Goal: Task Accomplishment & Management: Use online tool/utility

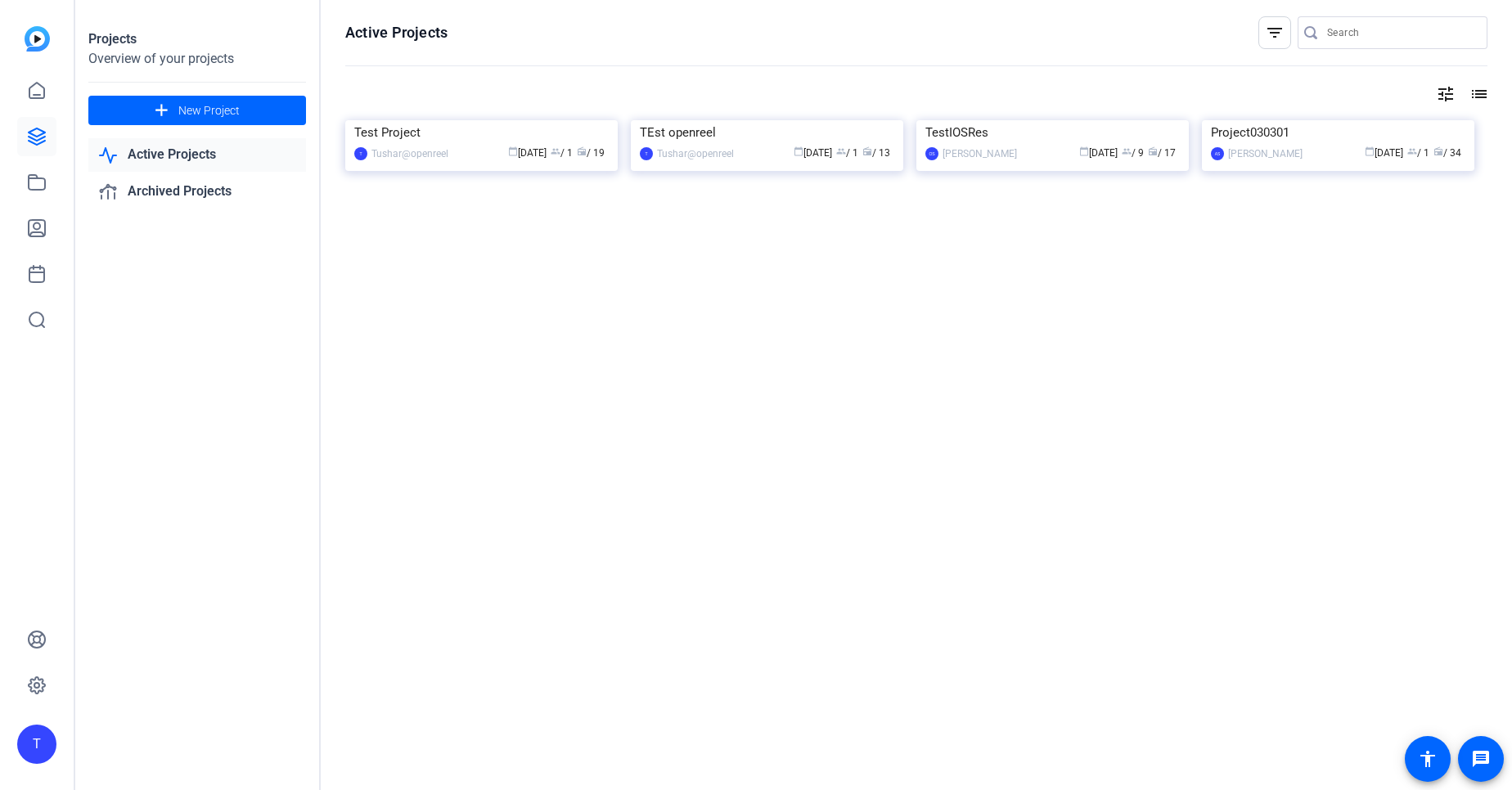
click at [46, 744] on div "T" at bounding box center [36, 743] width 39 height 39
click at [208, 724] on mat-icon "logout" at bounding box center [202, 730] width 20 height 20
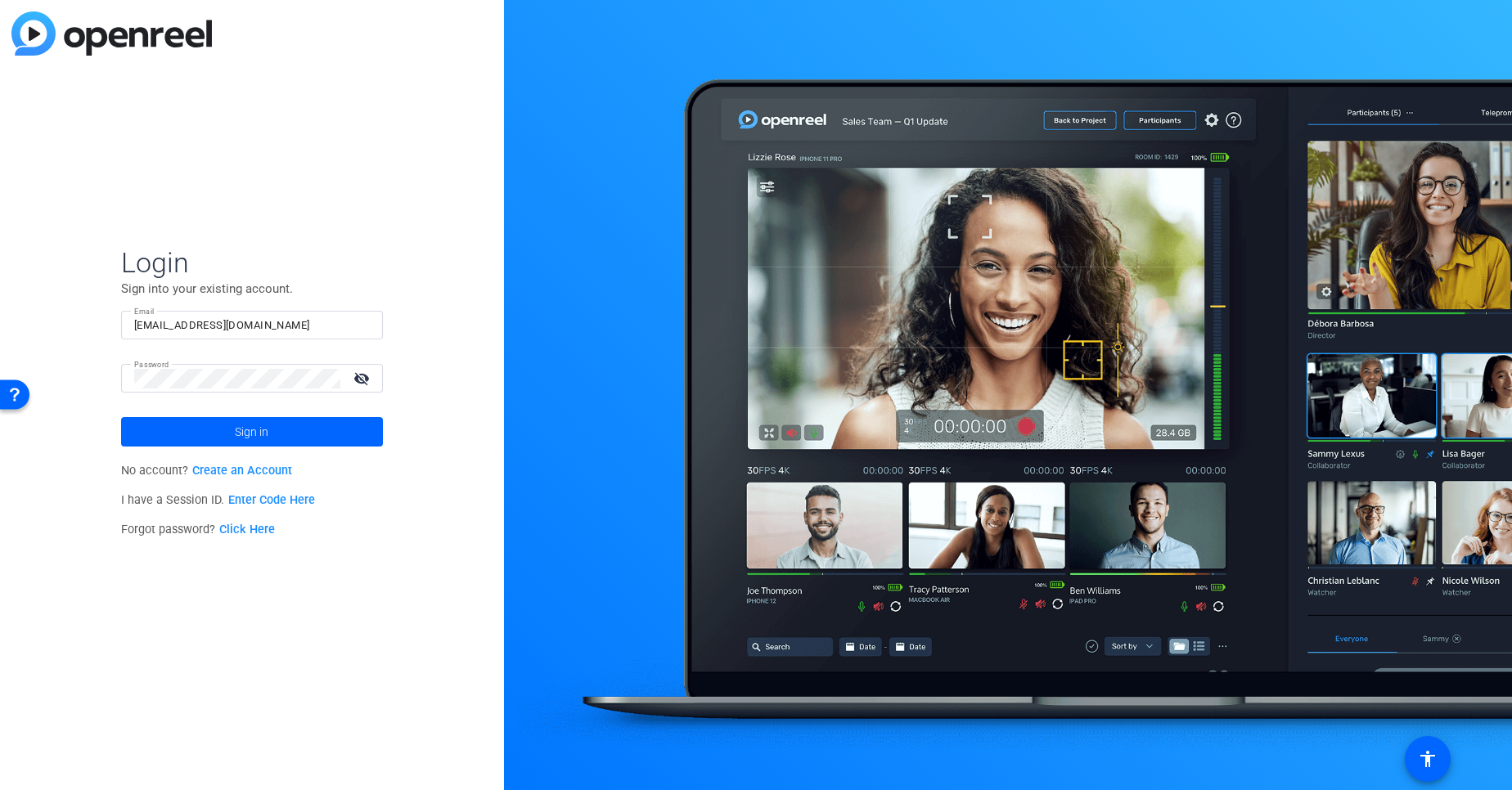
click at [249, 332] on input "tchatterjee@openreel.com" at bounding box center [252, 325] width 236 height 20
type input "abc@gmail.com"
click at [272, 431] on span at bounding box center [252, 431] width 262 height 39
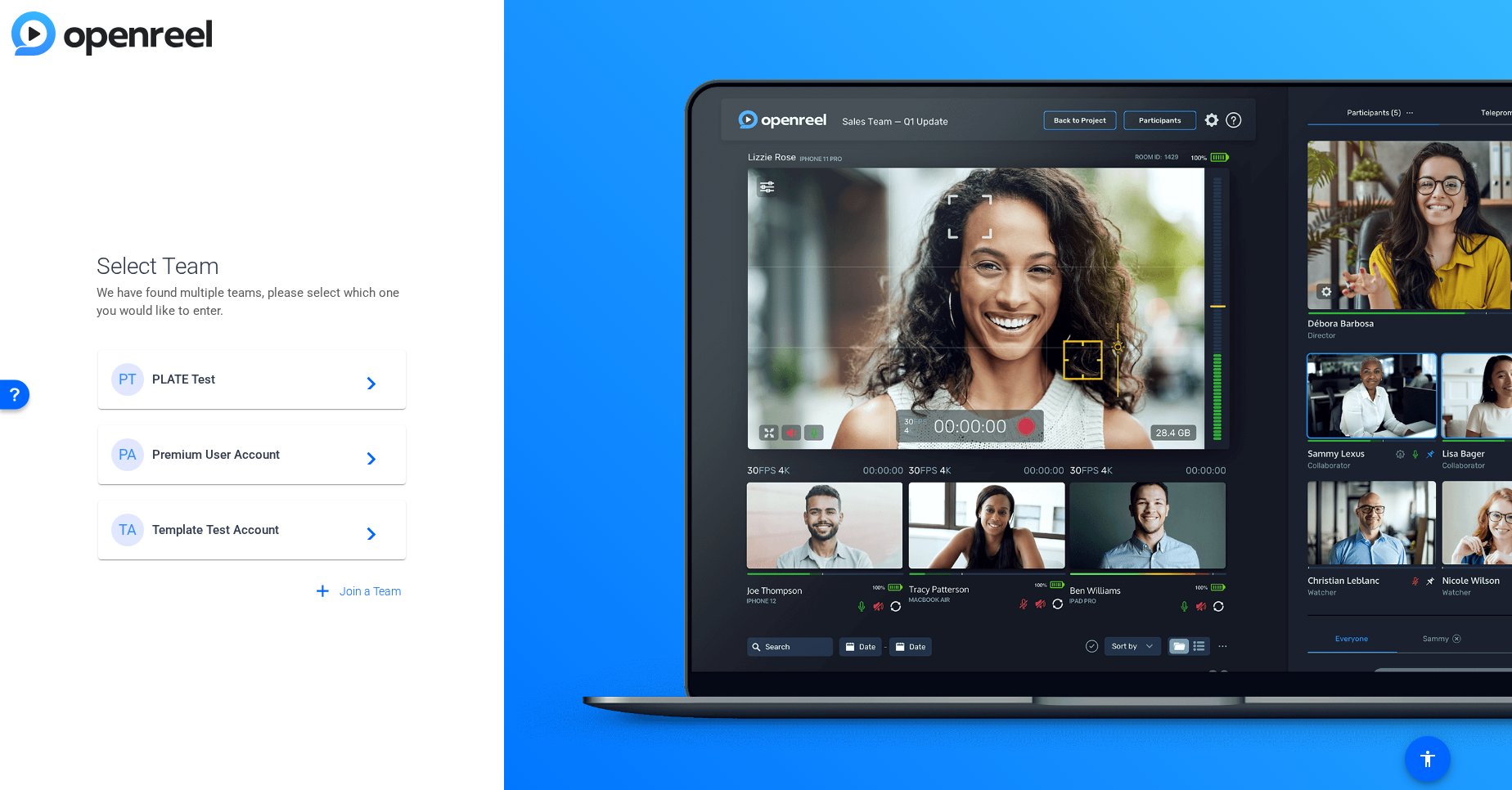
click at [291, 376] on span "PLATE Test" at bounding box center [255, 379] width 204 height 15
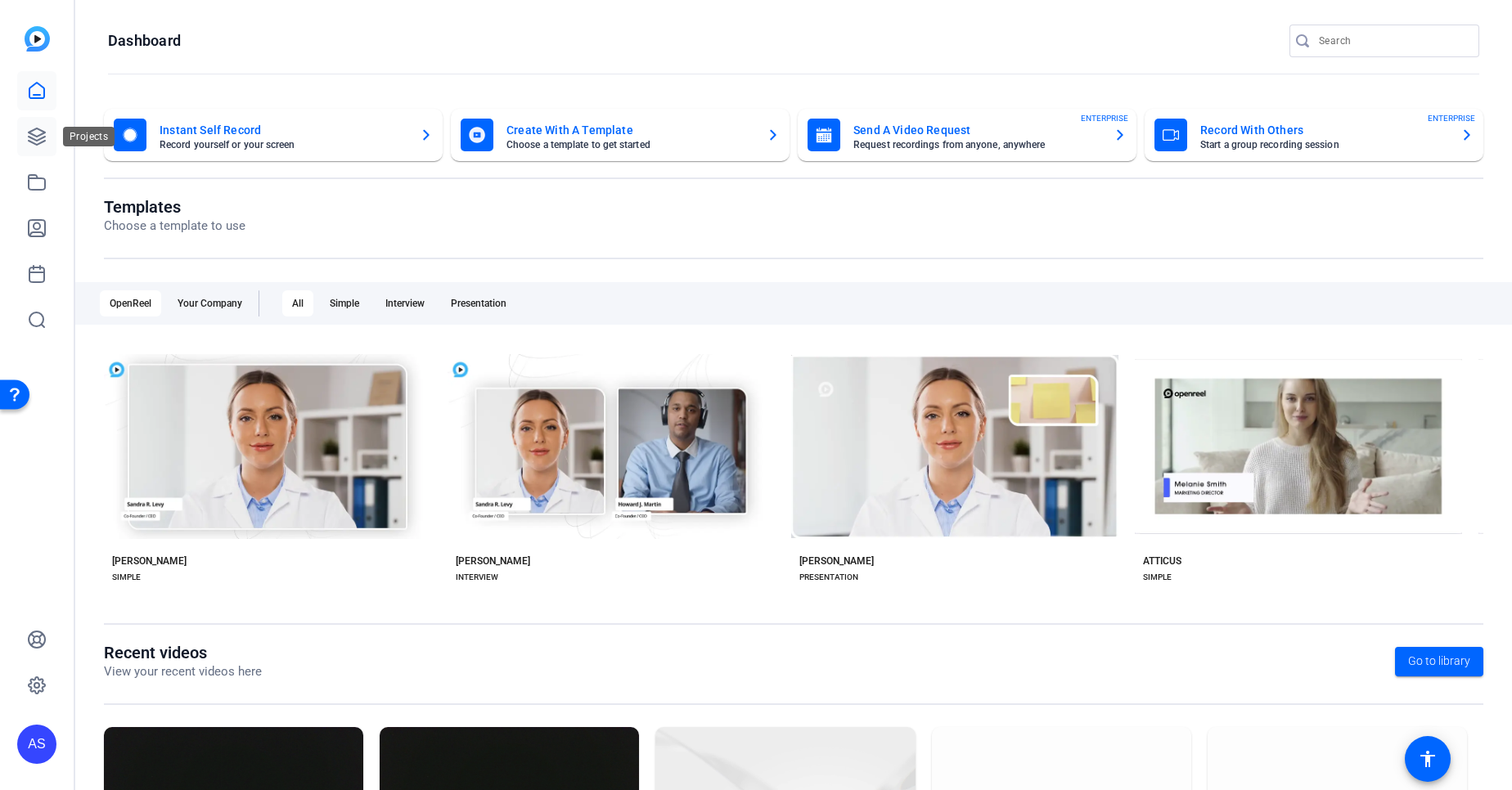
click at [45, 140] on icon at bounding box center [36, 136] width 16 height 16
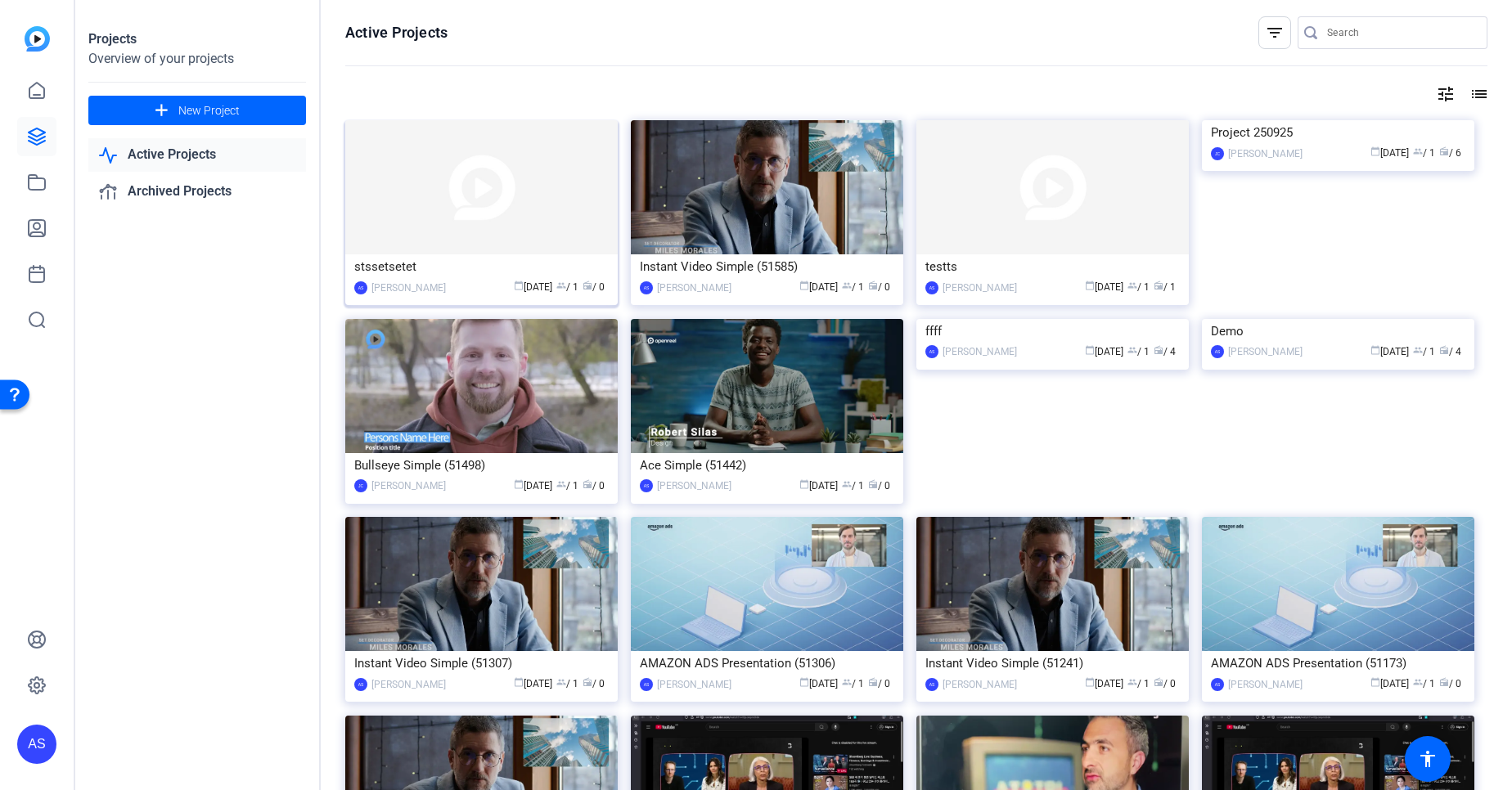
click at [476, 139] on img at bounding box center [481, 187] width 272 height 134
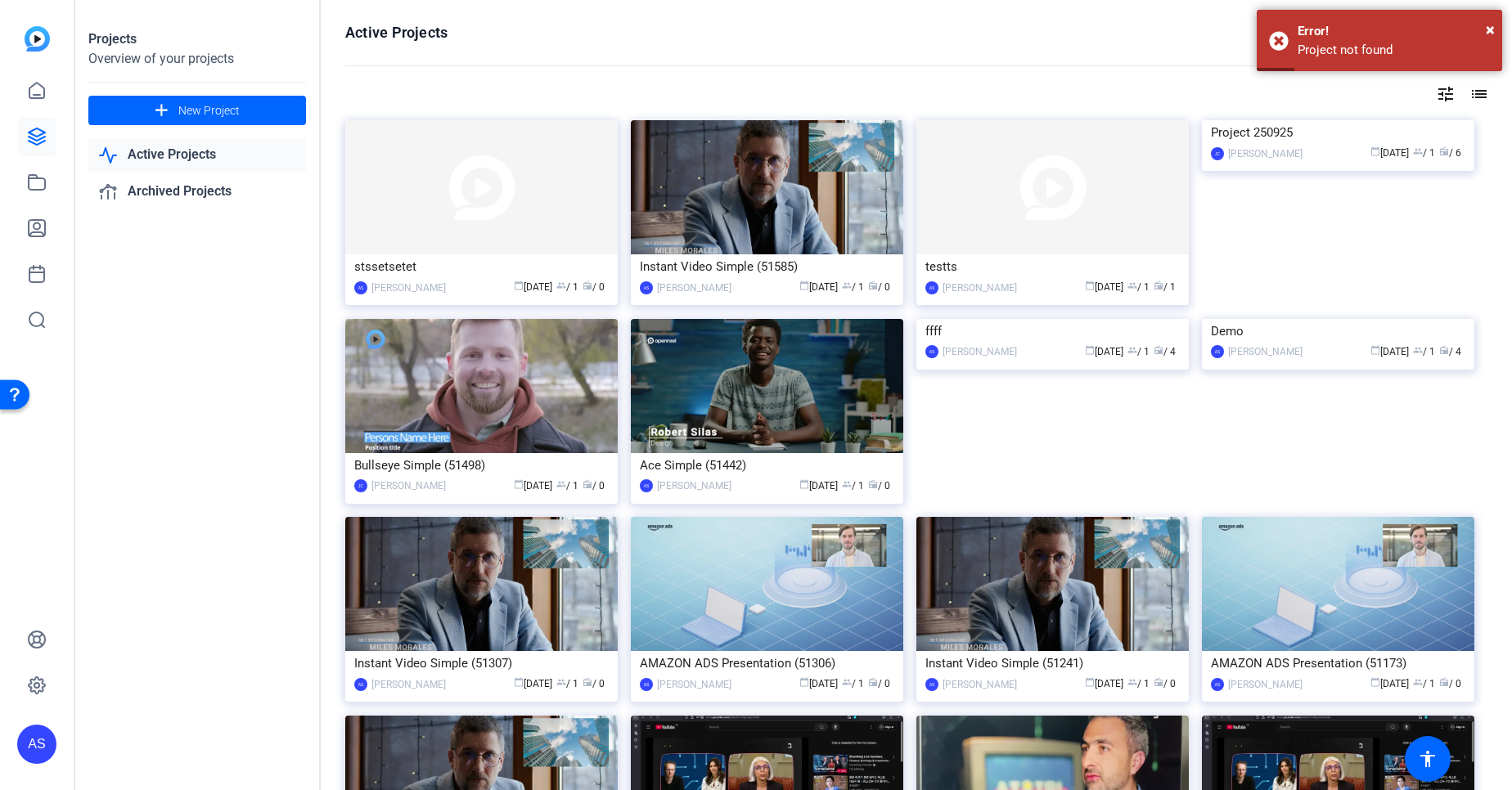
drag, startPoint x: 0, startPoint y: 0, endPoint x: 616, endPoint y: 565, distance: 835.9
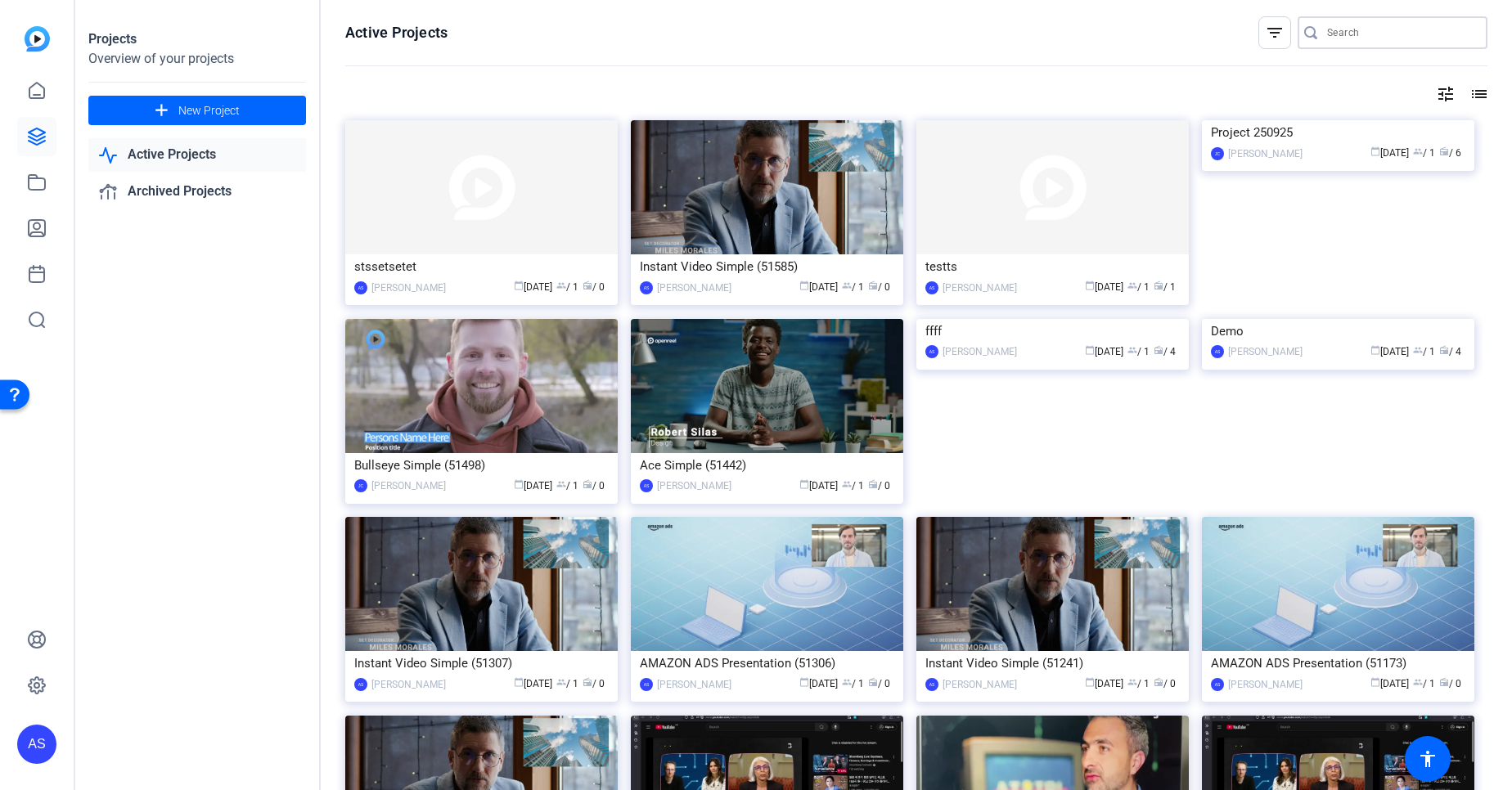
click at [1357, 34] on input "Search" at bounding box center [1400, 32] width 147 height 20
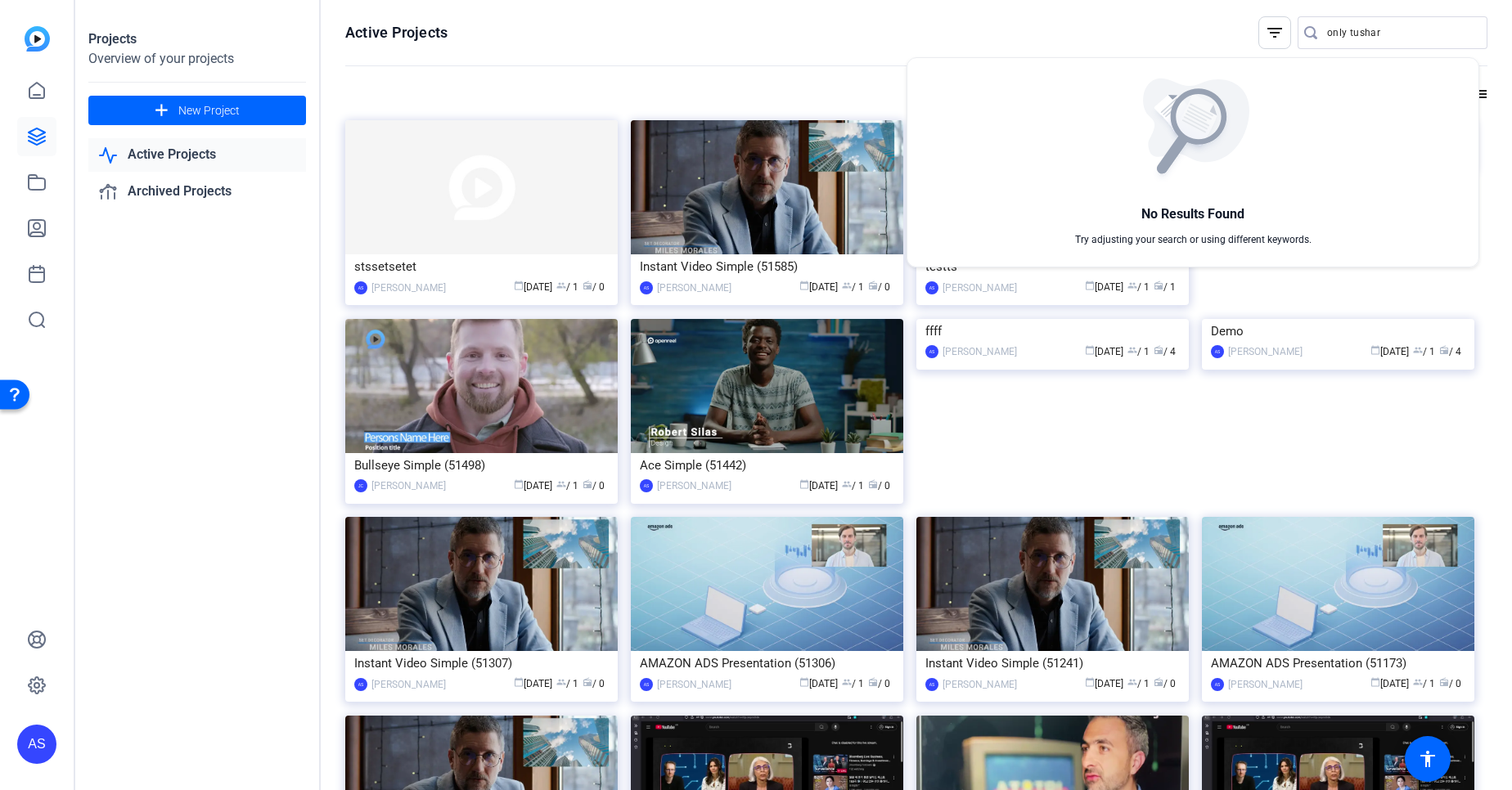
click at [975, 41] on div at bounding box center [756, 395] width 1512 height 790
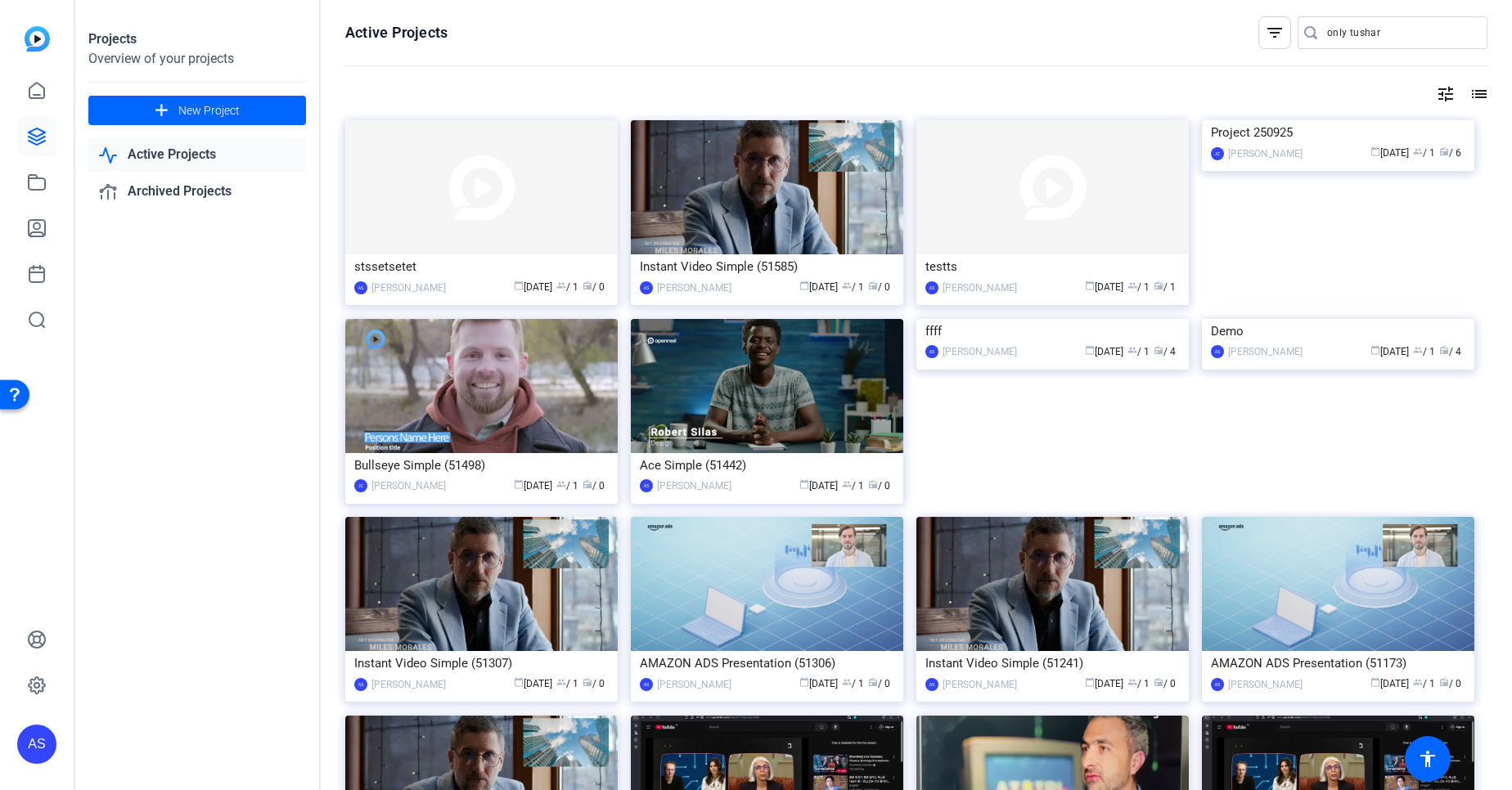
click at [1351, 22] on div "only tushar" at bounding box center [1400, 33] width 147 height 33
click at [1351, 28] on input "only tushar" at bounding box center [1400, 32] width 147 height 20
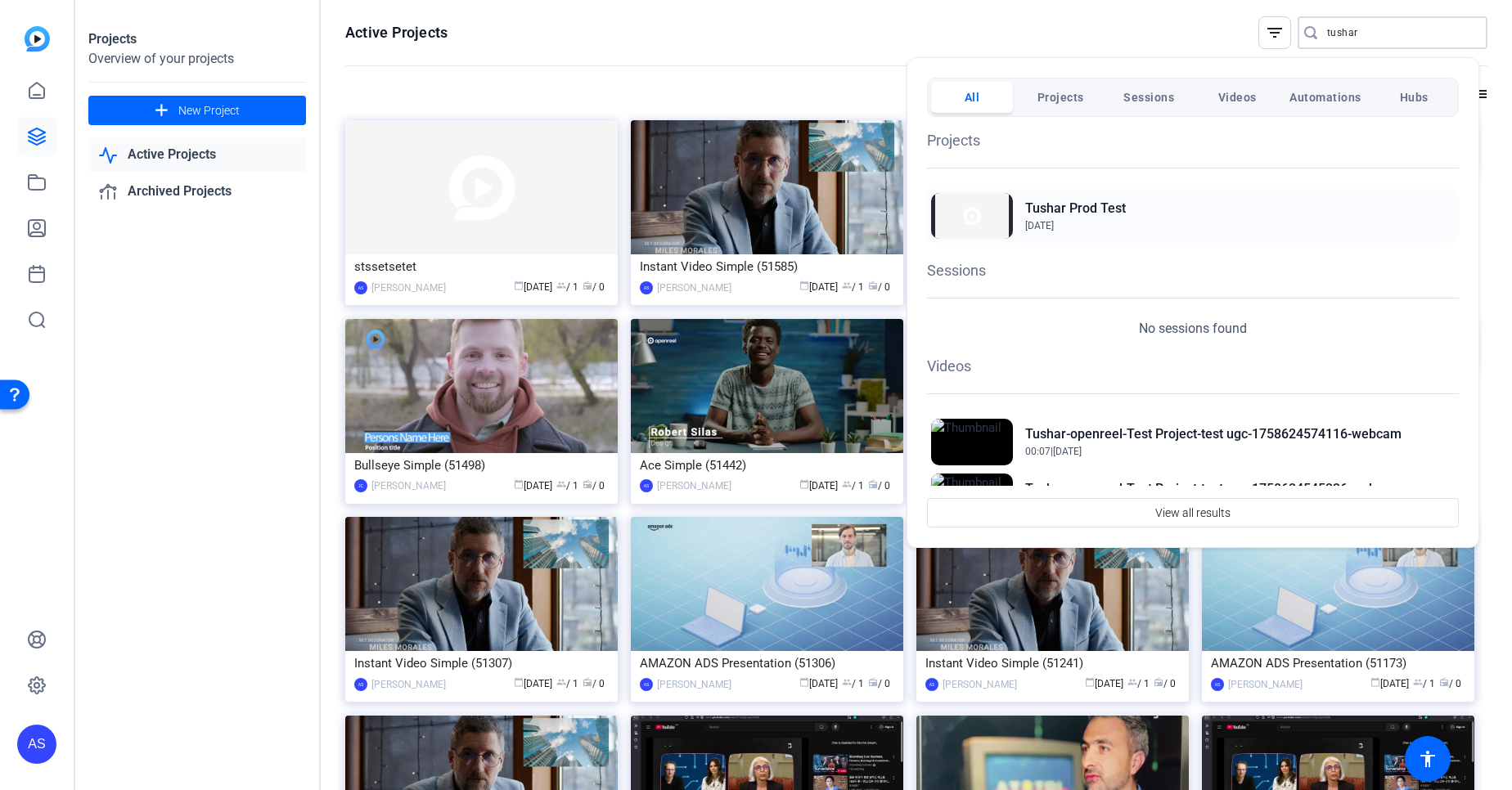
type input "tushar"
click at [1124, 204] on div "Tushar Prod Test [DATE]" at bounding box center [1193, 216] width 532 height 54
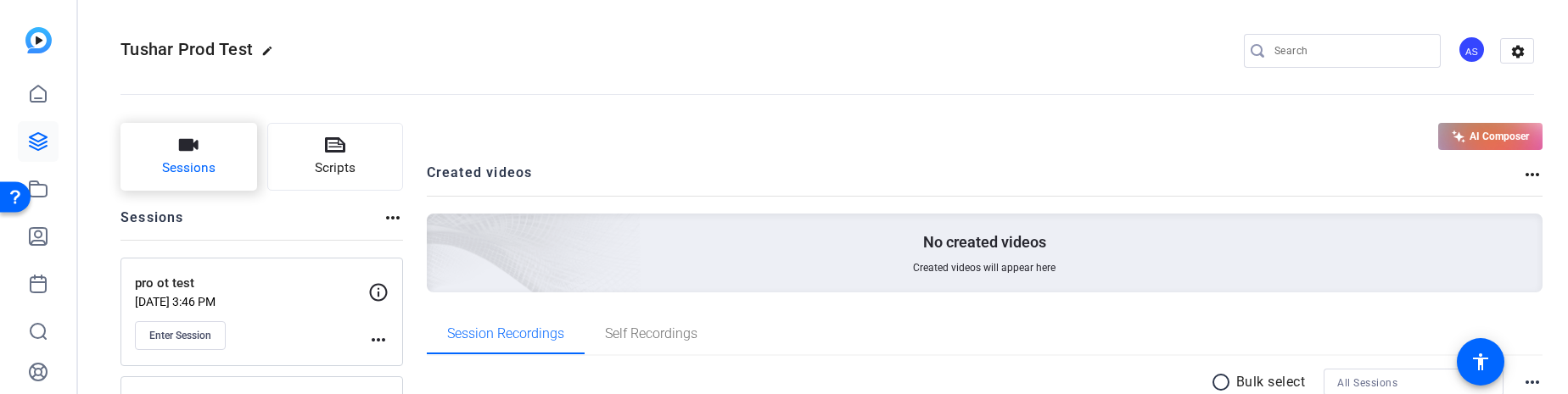
click at [183, 157] on button "Sessions" at bounding box center [189, 157] width 137 height 68
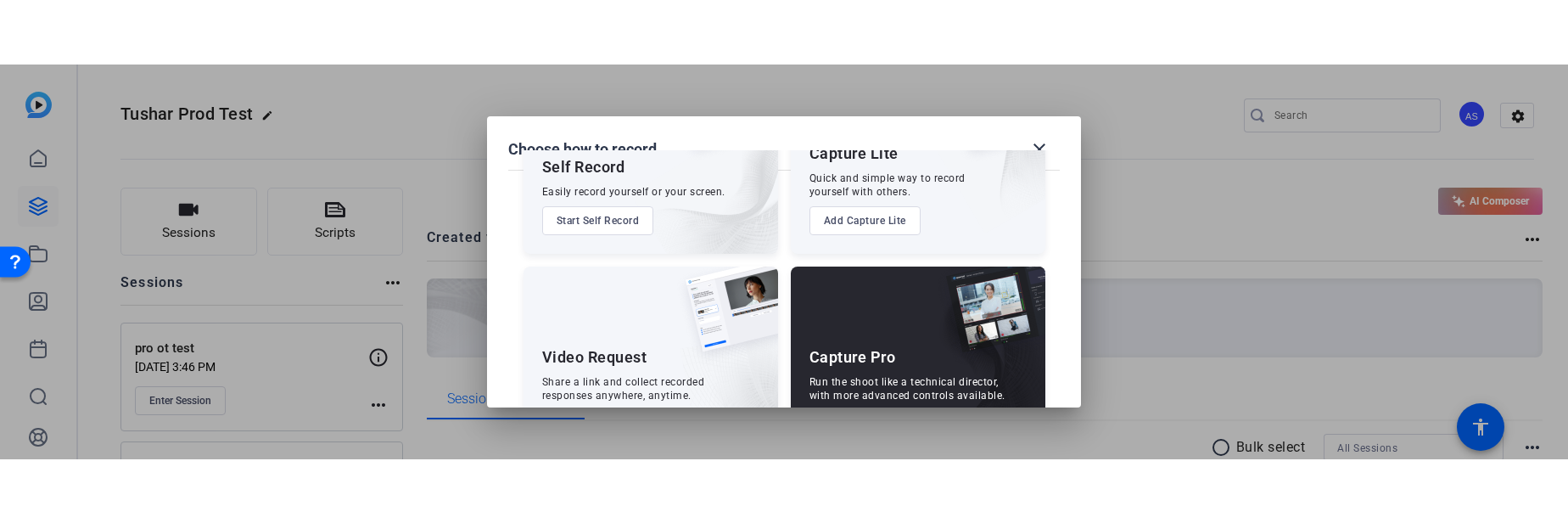
scroll to position [189, 0]
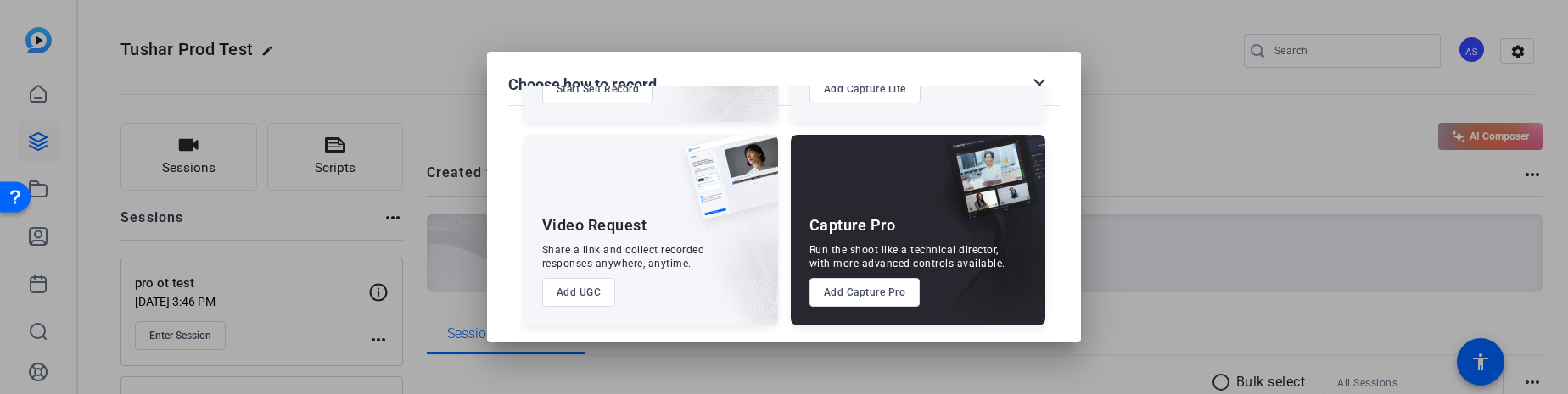
click at [865, 293] on button "Add Capture Pro" at bounding box center [865, 293] width 111 height 29
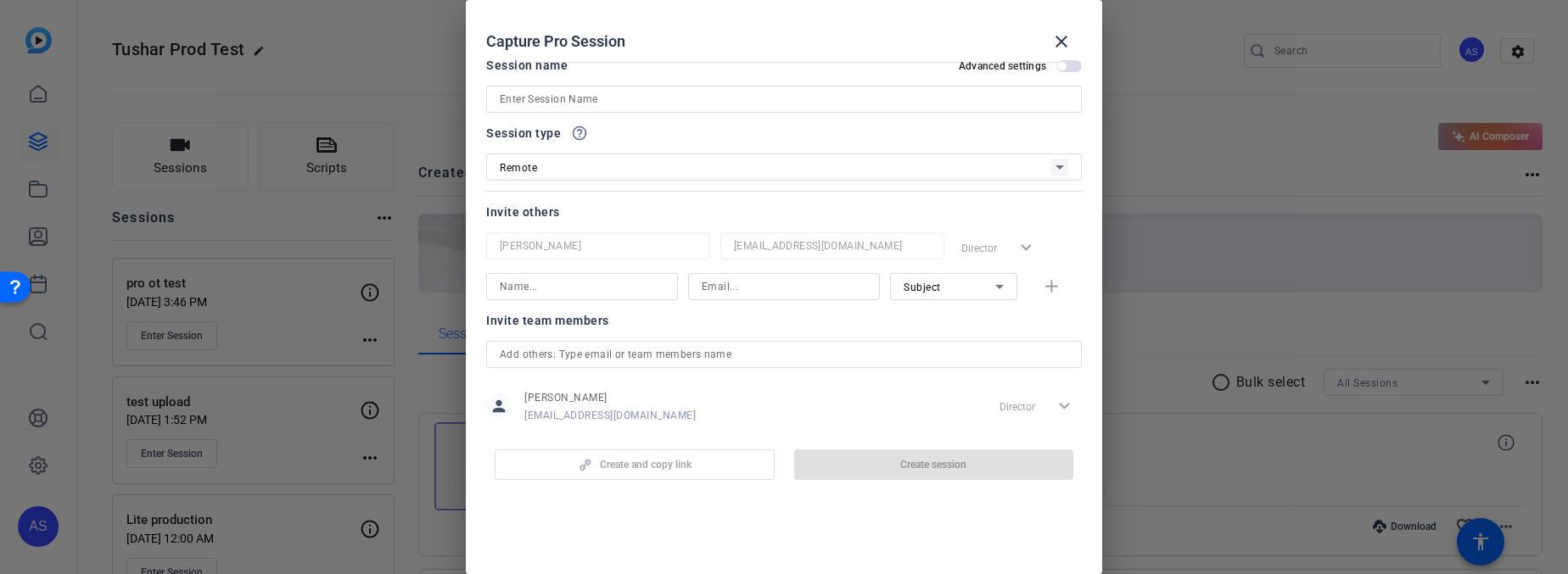
scroll to position [0, 0]
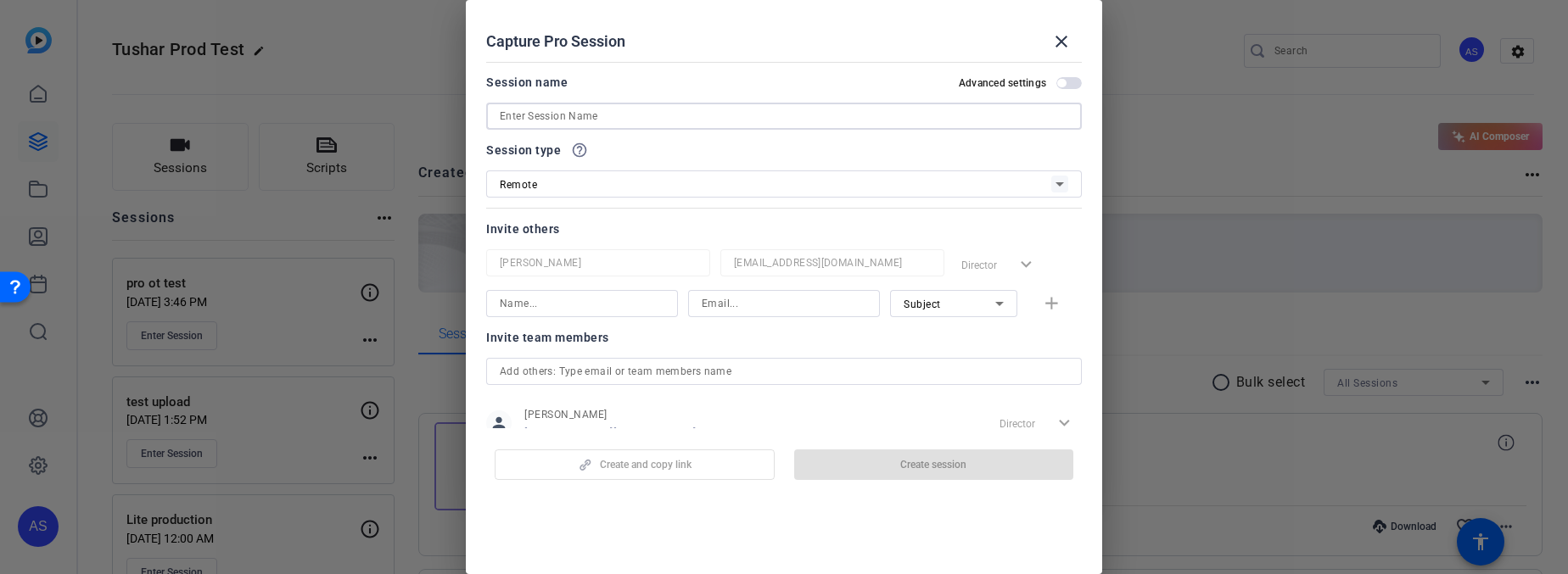
click at [559, 110] on input at bounding box center [784, 116] width 569 height 21
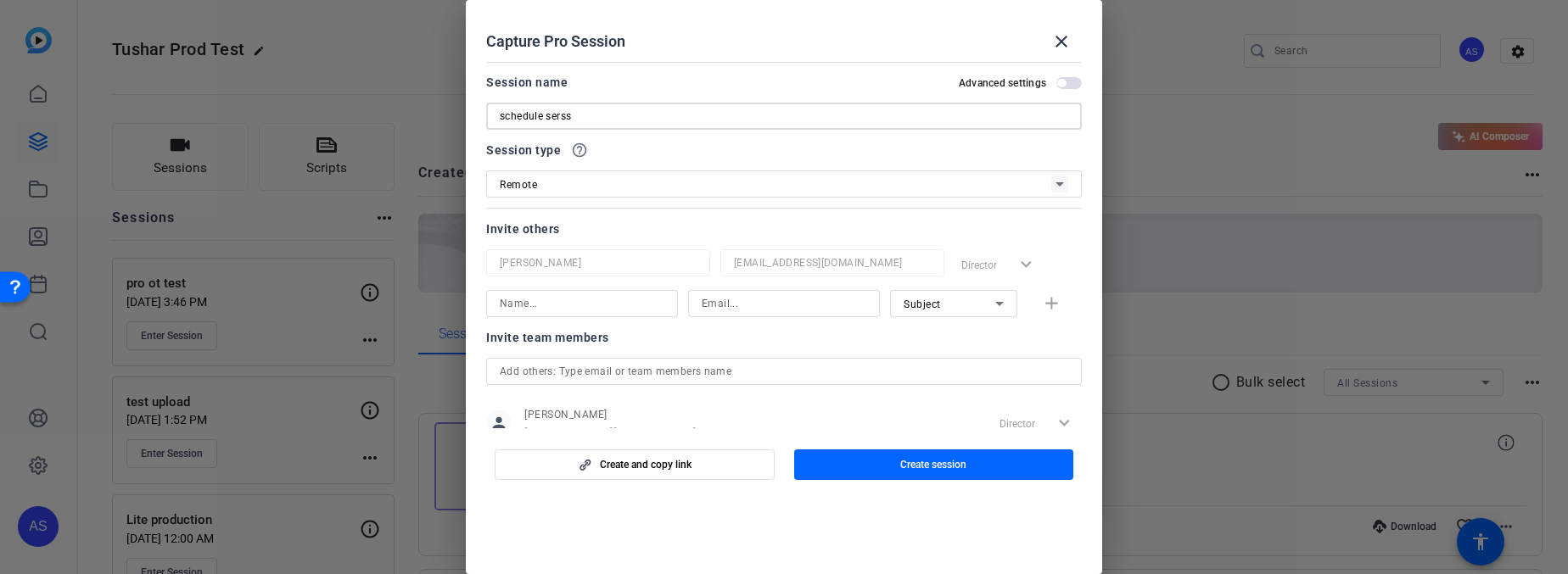
click at [558, 117] on input "schedule serss" at bounding box center [784, 116] width 569 height 21
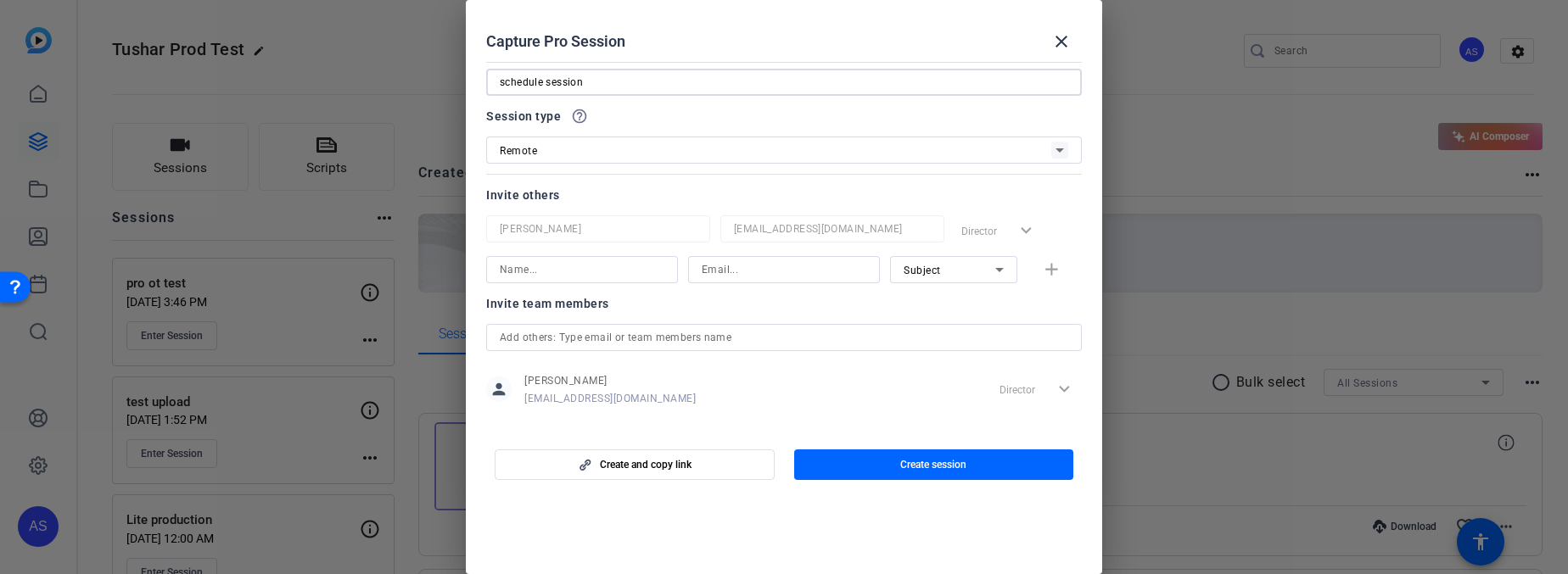
scroll to position [52, 0]
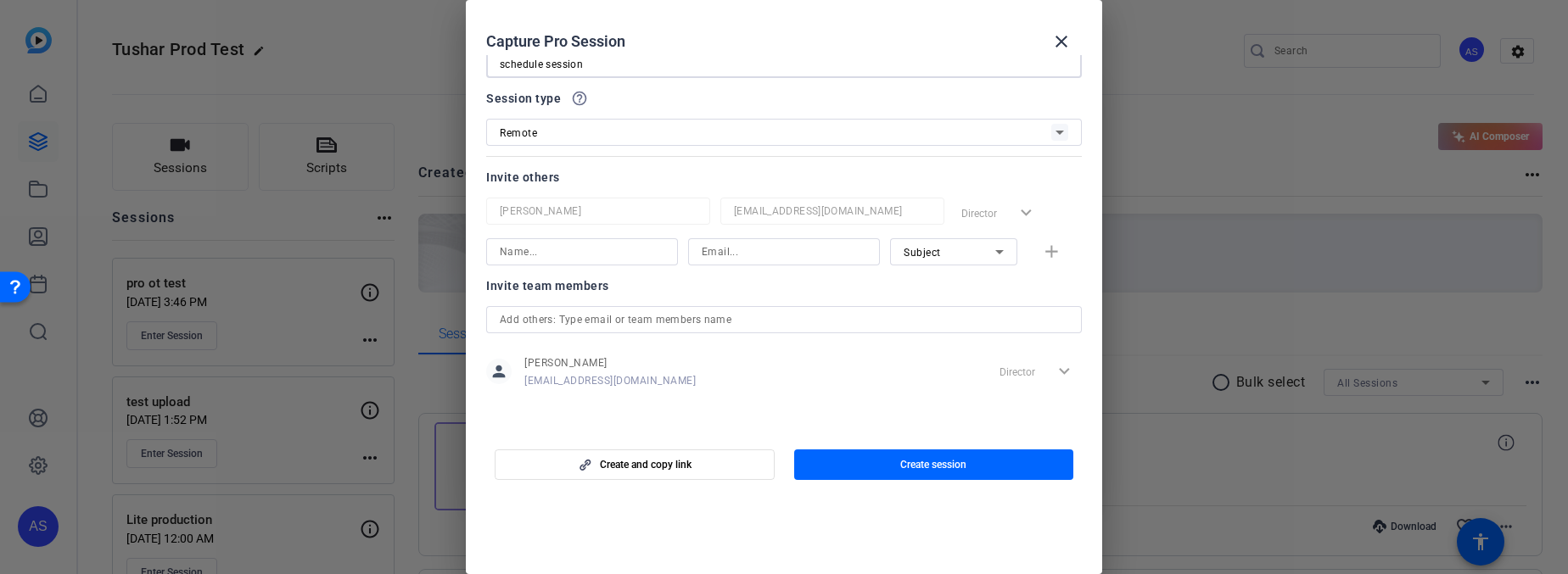
type input "schedule session"
click at [963, 53] on div "Capture Pro Session close" at bounding box center [784, 41] width 596 height 40
